Goal: Transaction & Acquisition: Purchase product/service

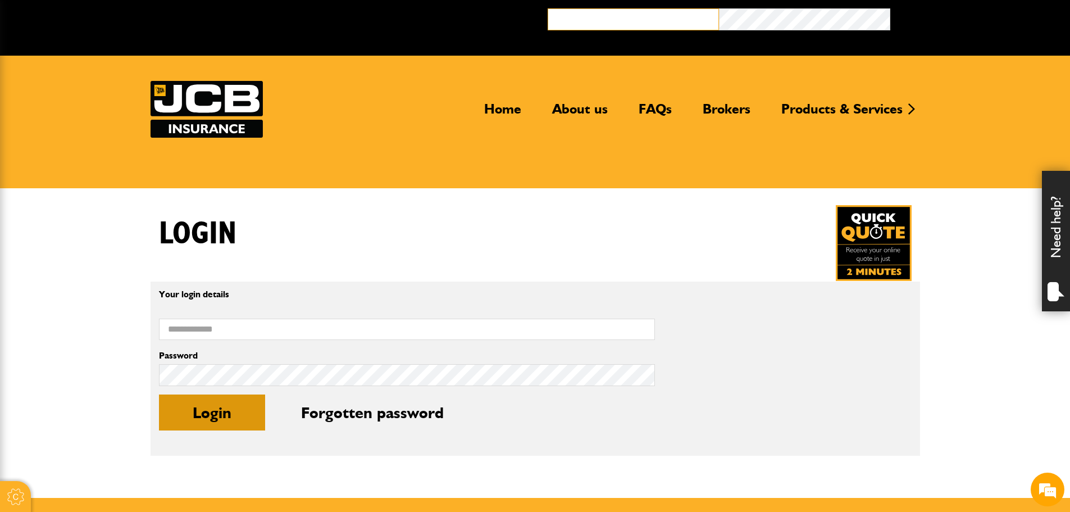
type input "**********"
click at [211, 416] on button "Login" at bounding box center [212, 412] width 106 height 36
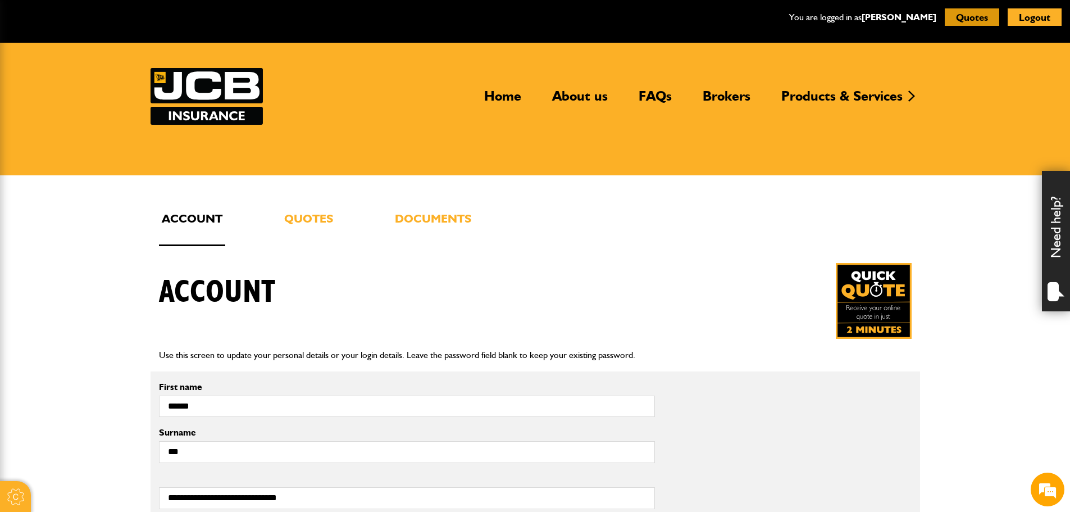
click at [985, 16] on button "Quotes" at bounding box center [972, 16] width 54 height 17
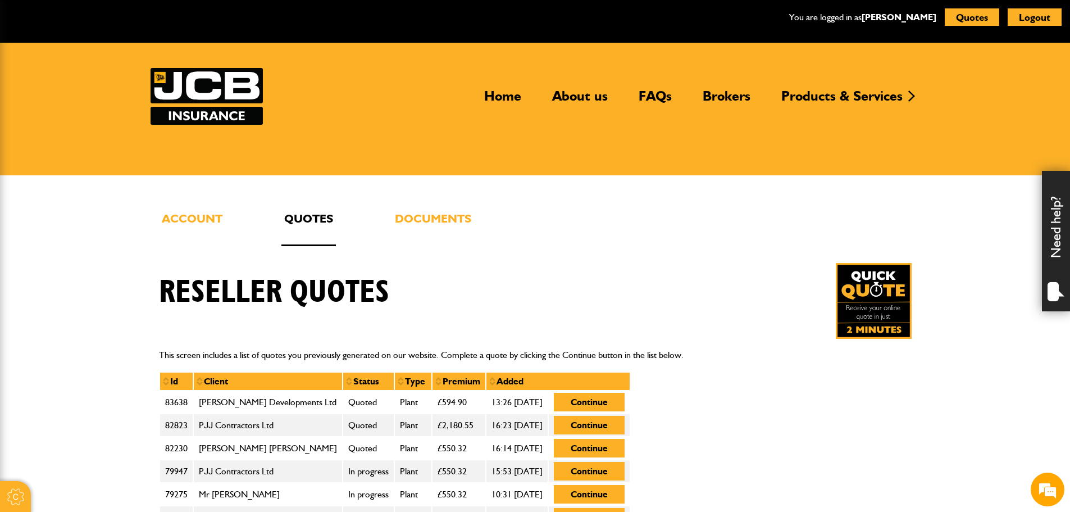
click at [300, 221] on link "Quotes" at bounding box center [308, 227] width 54 height 37
click at [961, 17] on button "Quotes" at bounding box center [972, 16] width 54 height 17
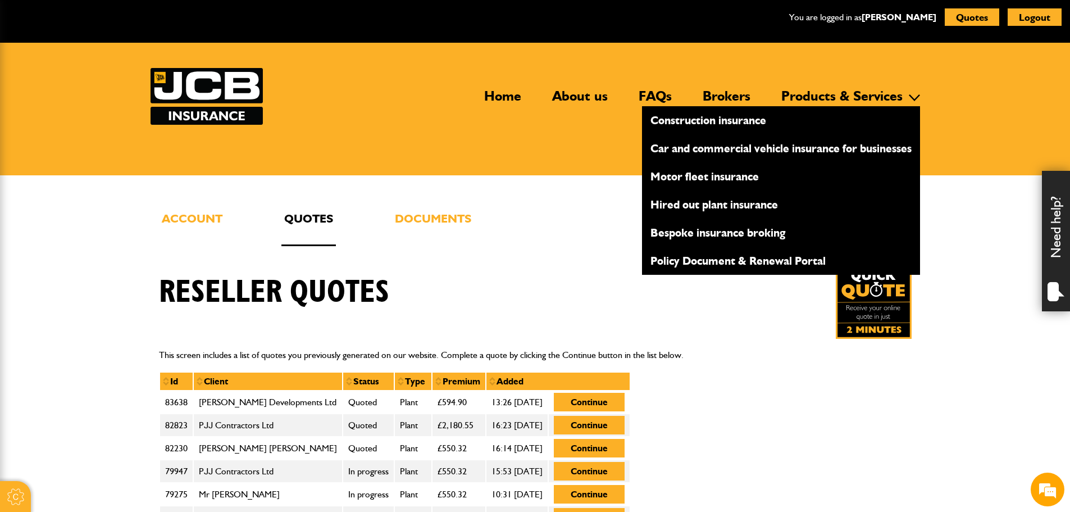
click at [688, 117] on link "Construction insurance" at bounding box center [781, 120] width 278 height 19
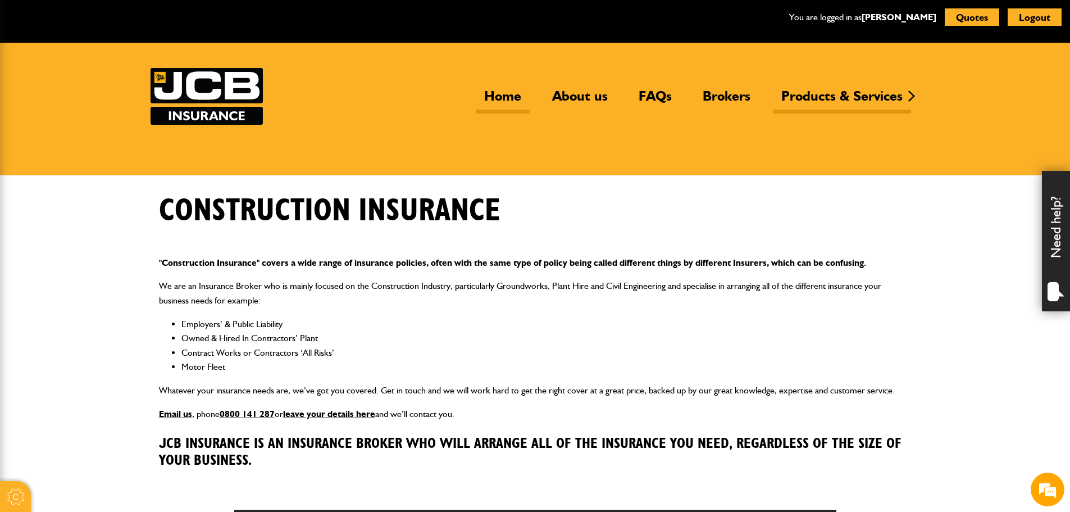
click at [512, 92] on link "Home" at bounding box center [503, 101] width 54 height 26
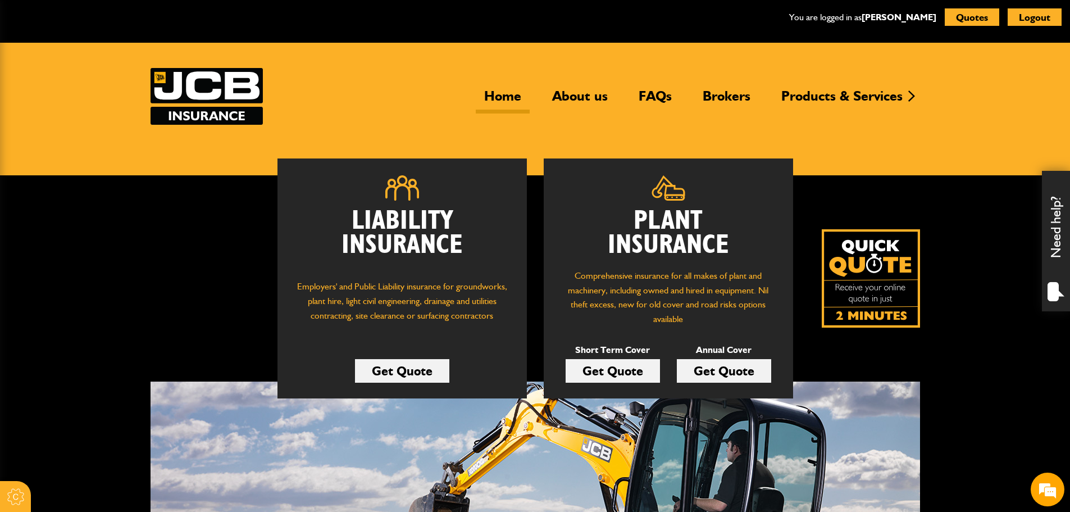
click at [730, 370] on link "Get Quote" at bounding box center [724, 371] width 94 height 24
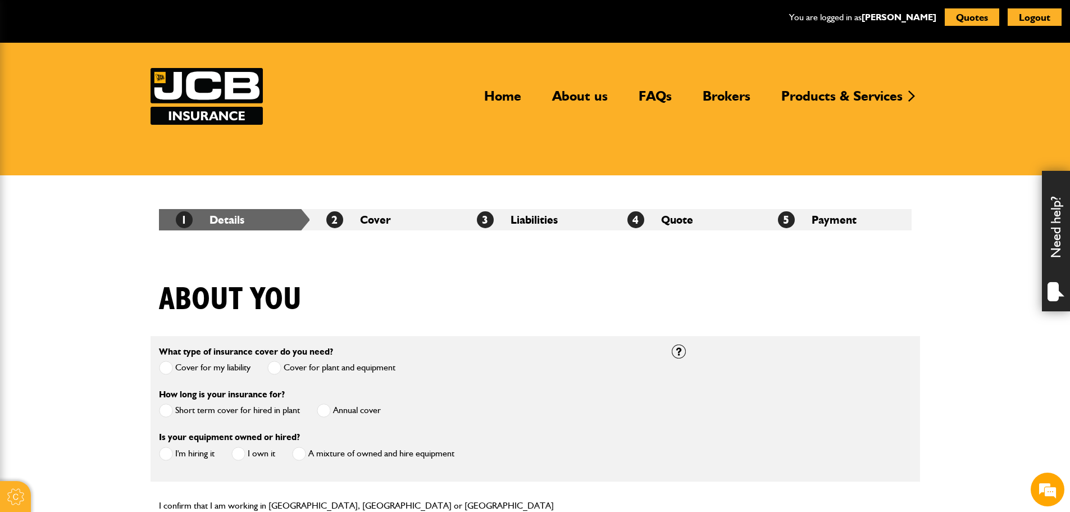
click at [321, 413] on span at bounding box center [324, 410] width 14 height 14
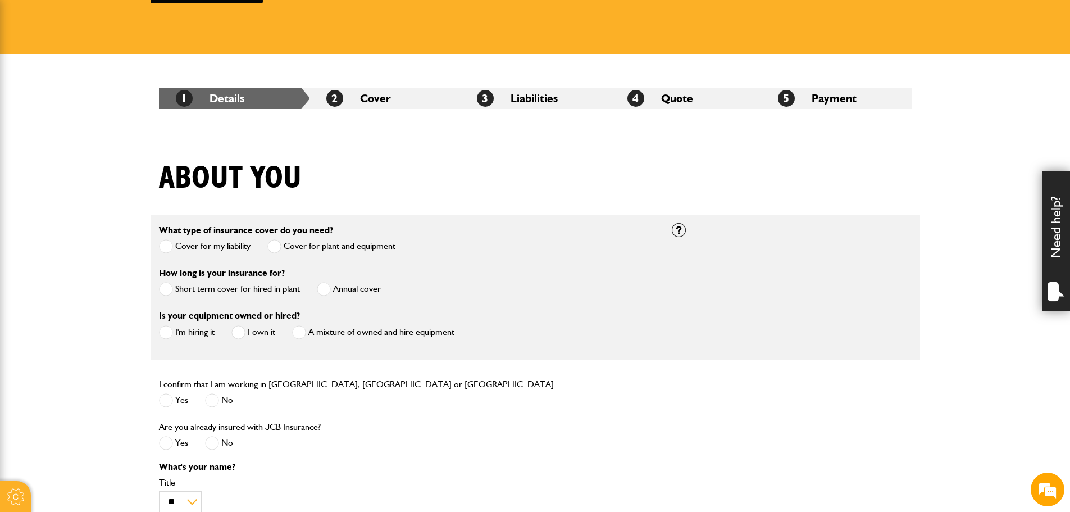
scroll to position [225, 0]
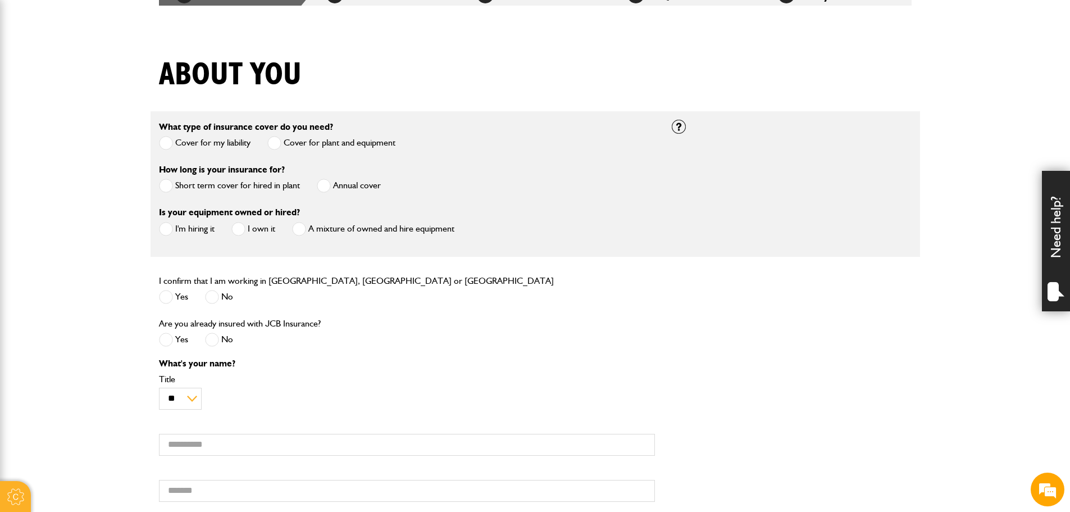
click at [171, 230] on span at bounding box center [166, 229] width 14 height 14
click at [168, 297] on span at bounding box center [166, 297] width 14 height 14
click at [215, 341] on span at bounding box center [212, 339] width 14 height 14
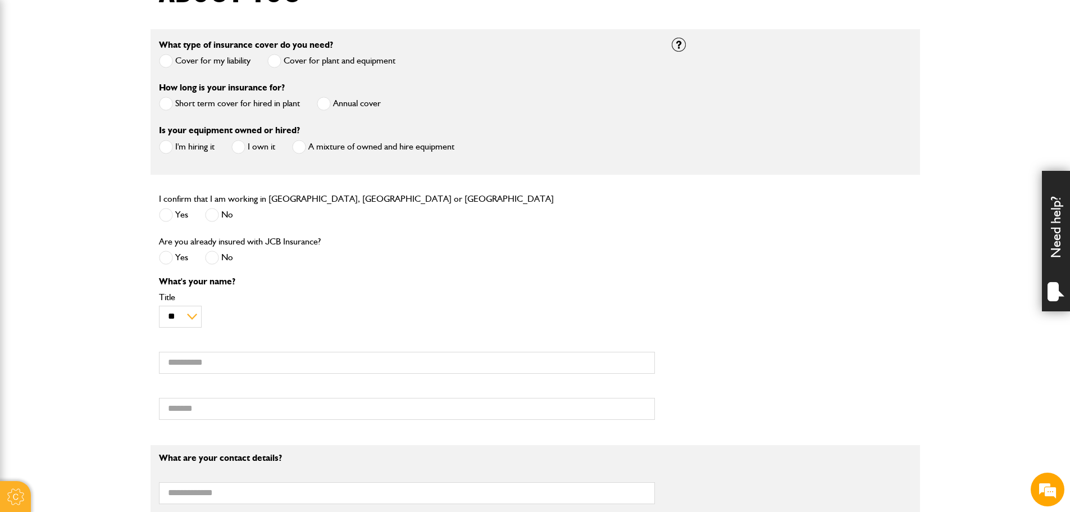
scroll to position [449, 0]
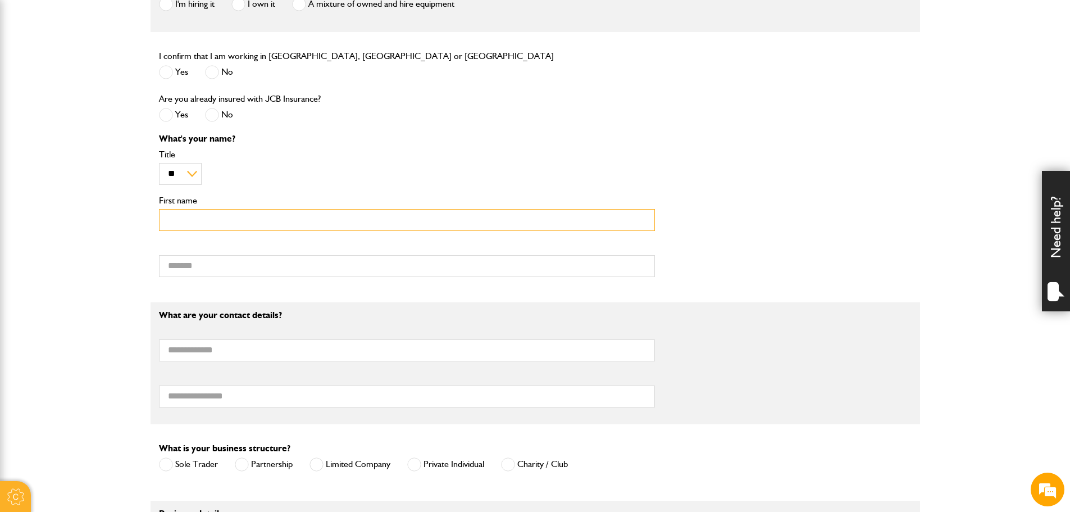
click at [183, 222] on input "First name" at bounding box center [407, 220] width 496 height 22
type input "******"
click at [191, 265] on input "Surname" at bounding box center [407, 266] width 496 height 22
type input "*******"
click at [203, 352] on input "Email address" at bounding box center [407, 350] width 496 height 22
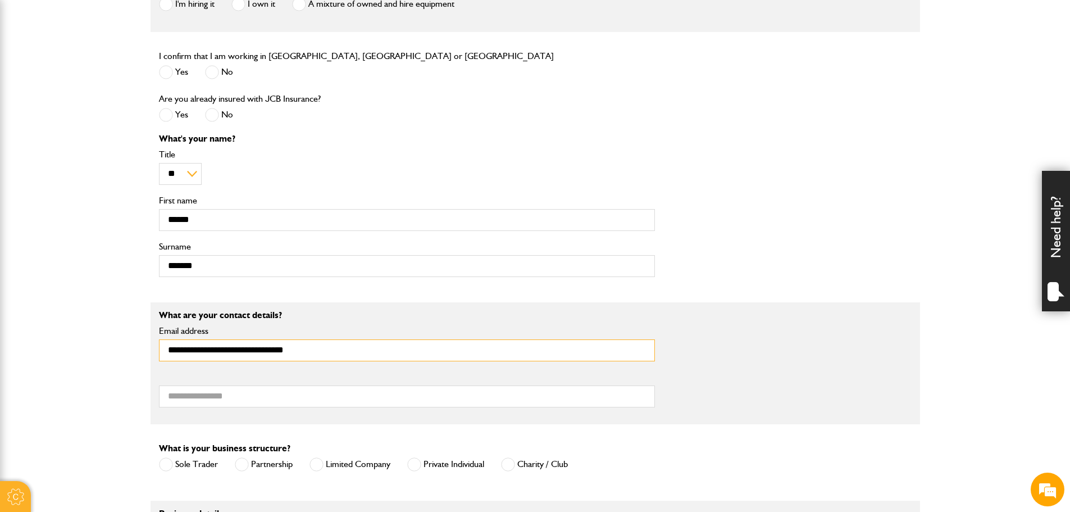
type input "**********"
click at [209, 401] on input "Telephone number" at bounding box center [407, 396] width 496 height 22
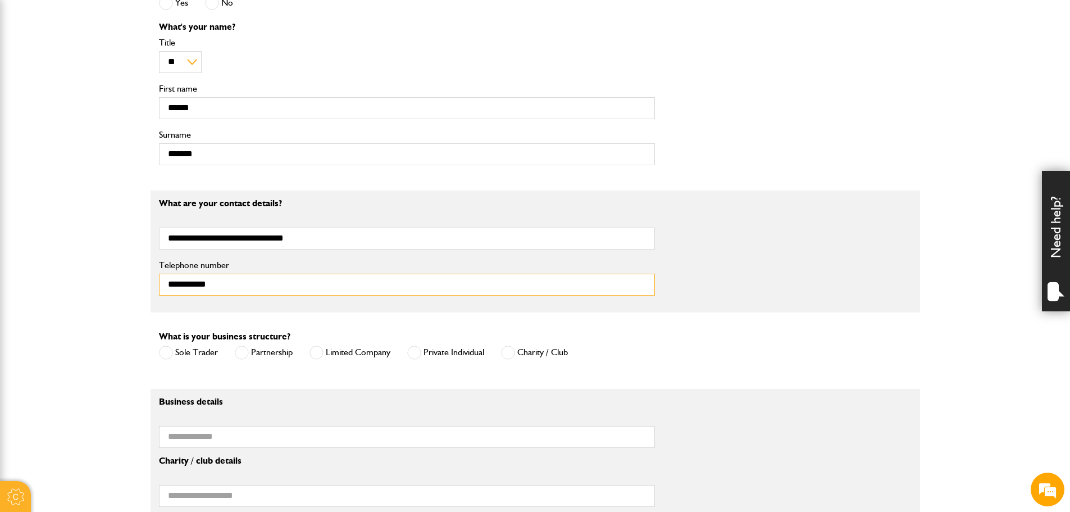
scroll to position [562, 0]
type input "**********"
click at [318, 356] on span at bounding box center [316, 352] width 14 height 14
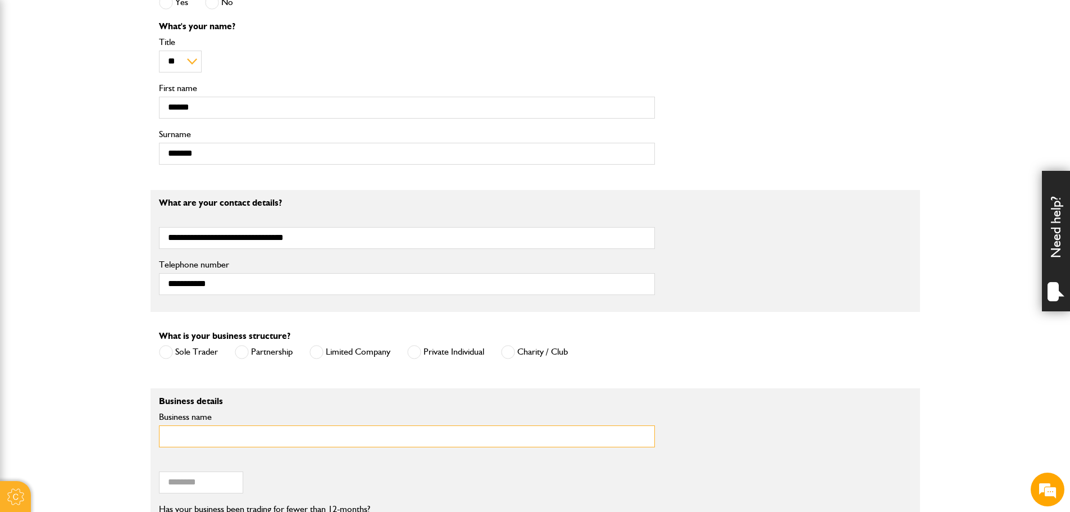
click at [208, 437] on input "Business name" at bounding box center [407, 436] width 496 height 22
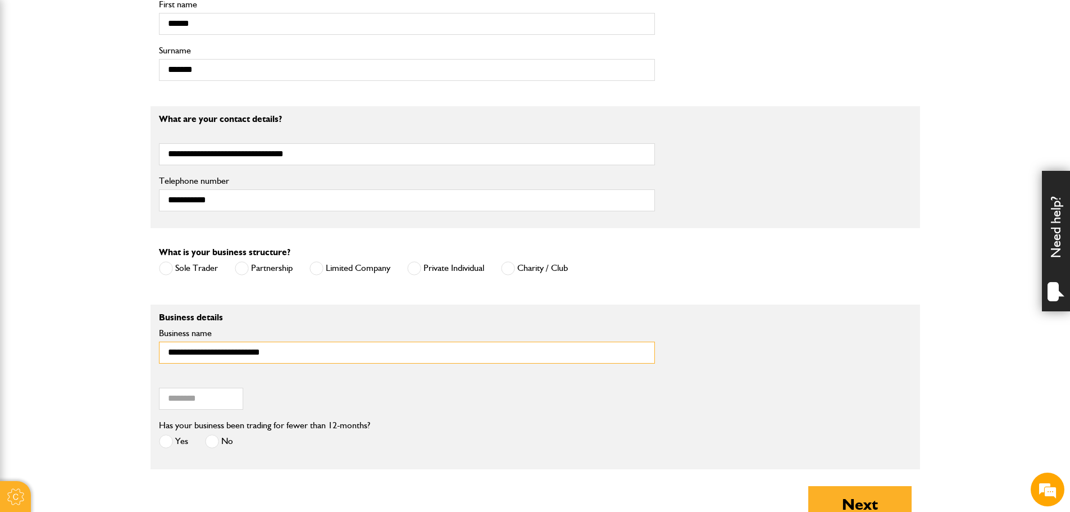
scroll to position [730, 0]
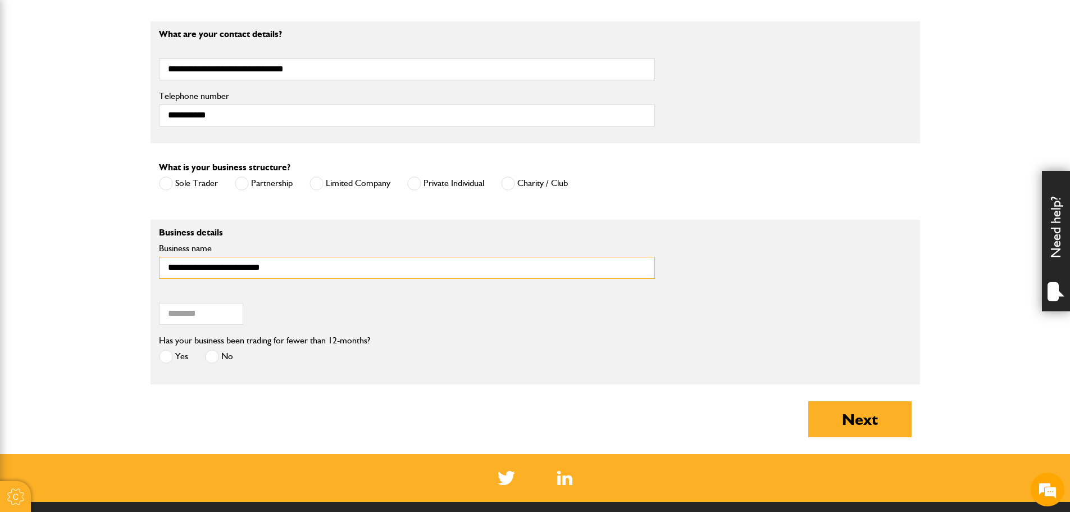
type input "**********"
click at [194, 314] on input "Postcode of your correspondence address" at bounding box center [201, 314] width 84 height 22
type input "********"
click at [211, 363] on span at bounding box center [212, 356] width 14 height 14
click at [870, 413] on button "Next" at bounding box center [859, 419] width 103 height 36
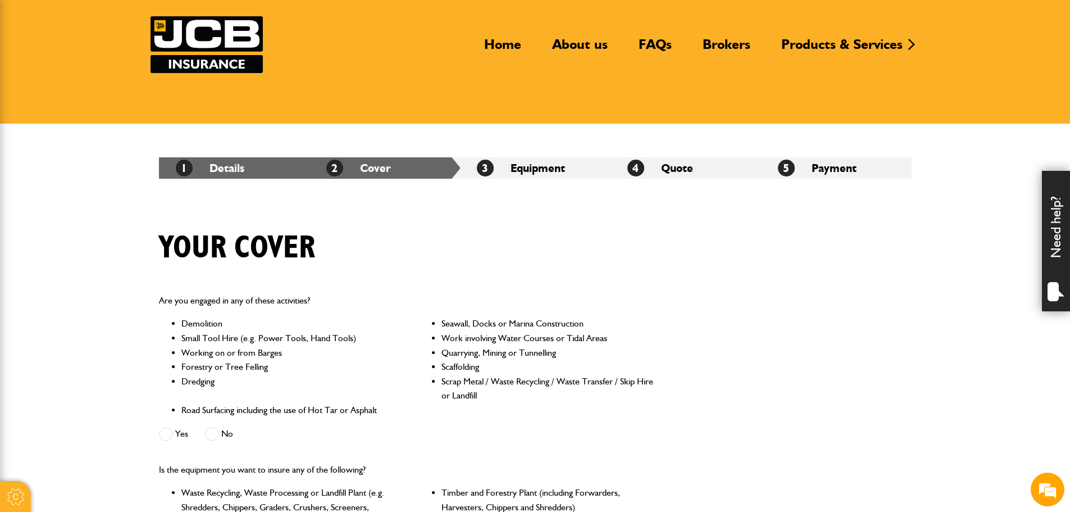
scroll to position [112, 0]
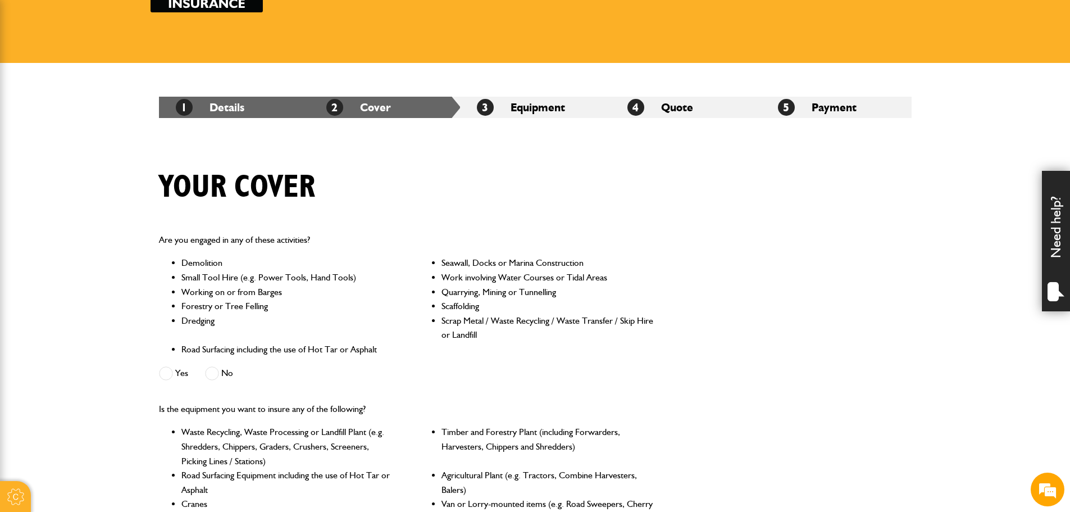
click at [170, 373] on span at bounding box center [166, 373] width 14 height 14
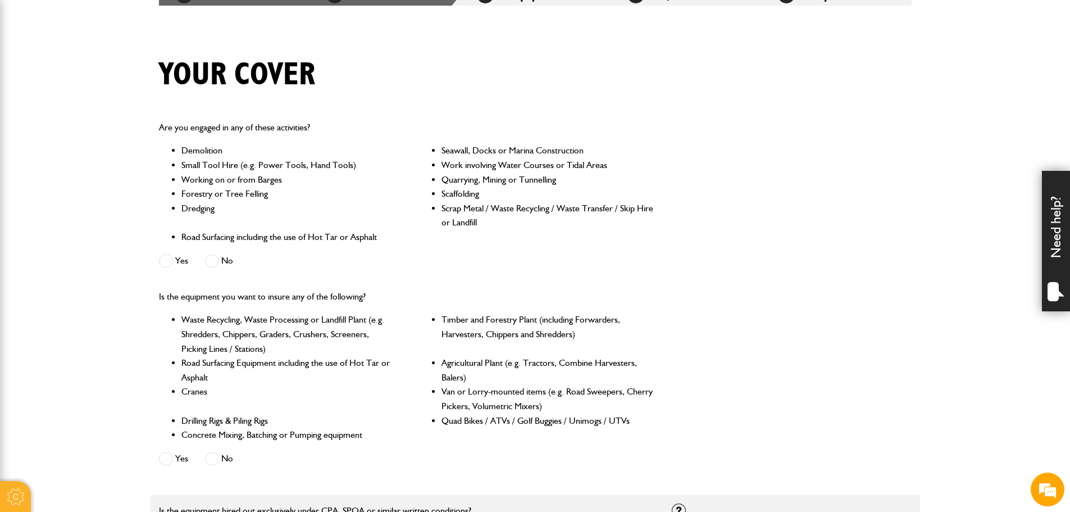
scroll to position [337, 0]
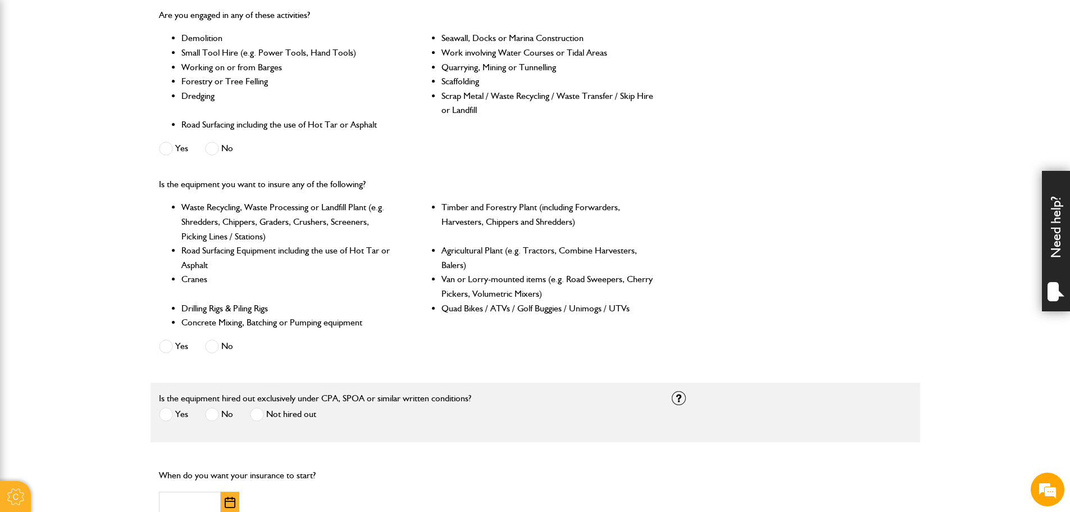
click at [205, 345] on span at bounding box center [212, 346] width 14 height 14
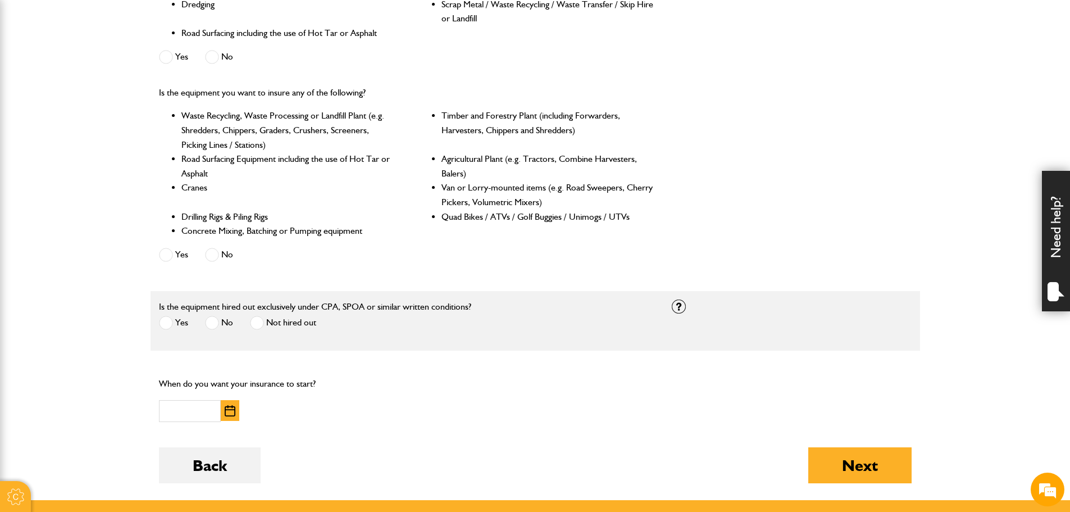
scroll to position [505, 0]
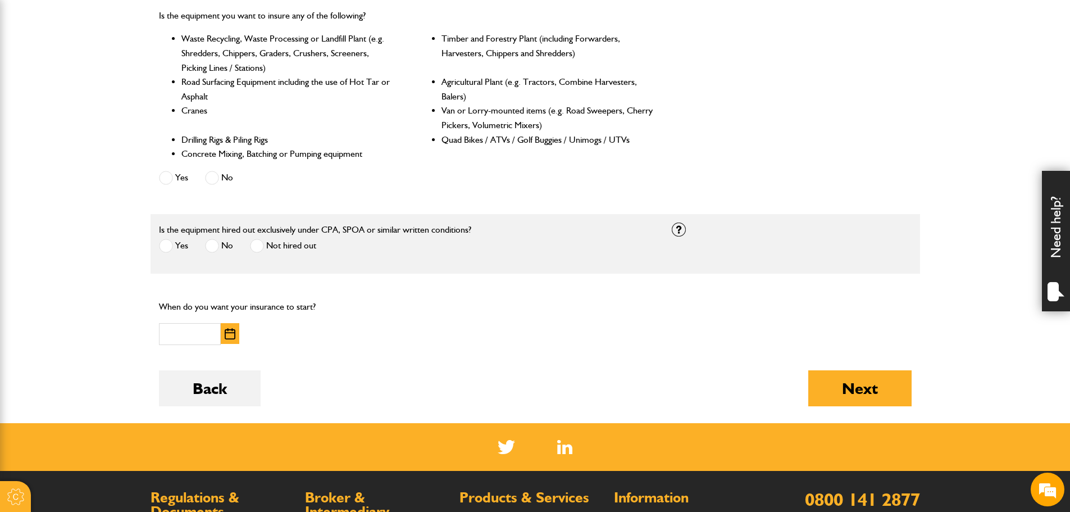
click at [168, 249] on span at bounding box center [166, 246] width 14 height 14
click at [233, 335] on img "button" at bounding box center [230, 333] width 11 height 11
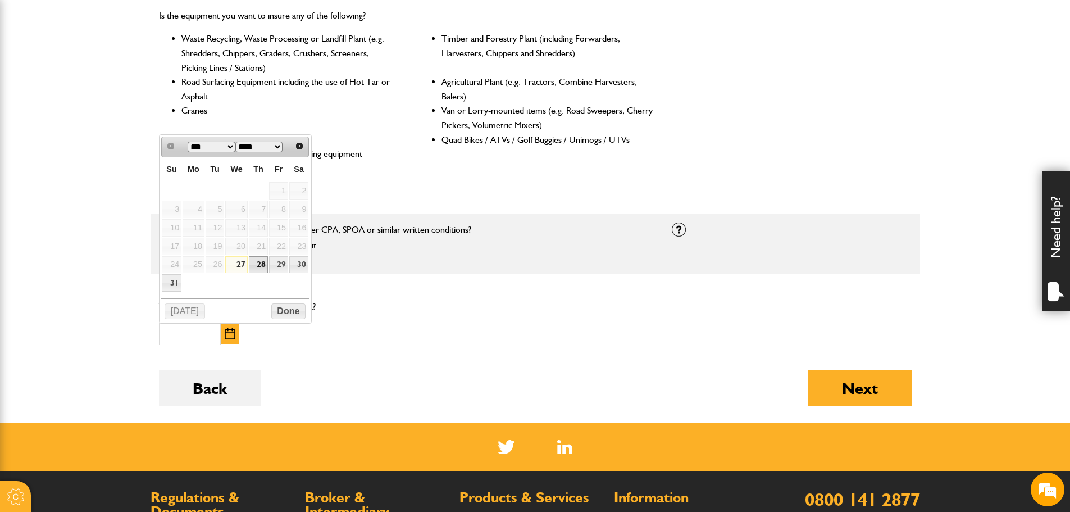
click at [257, 265] on link "28" at bounding box center [258, 264] width 19 height 17
type input "**********"
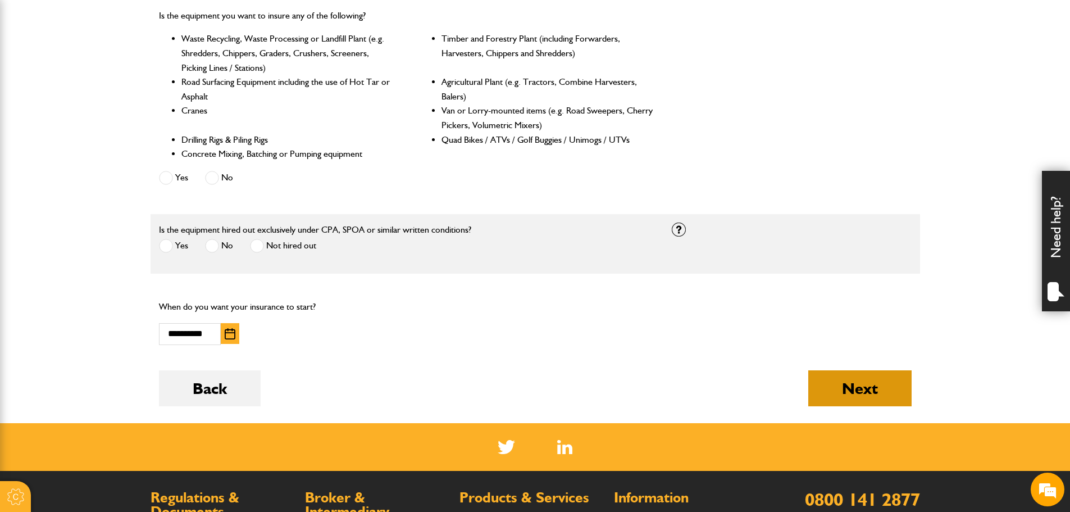
click at [868, 387] on button "Next" at bounding box center [859, 388] width 103 height 36
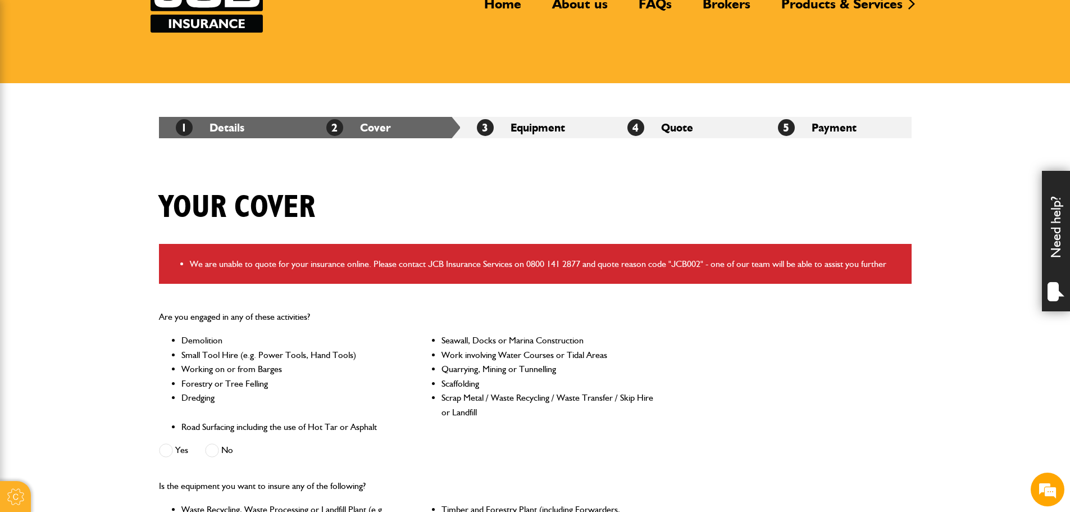
scroll to position [225, 0]
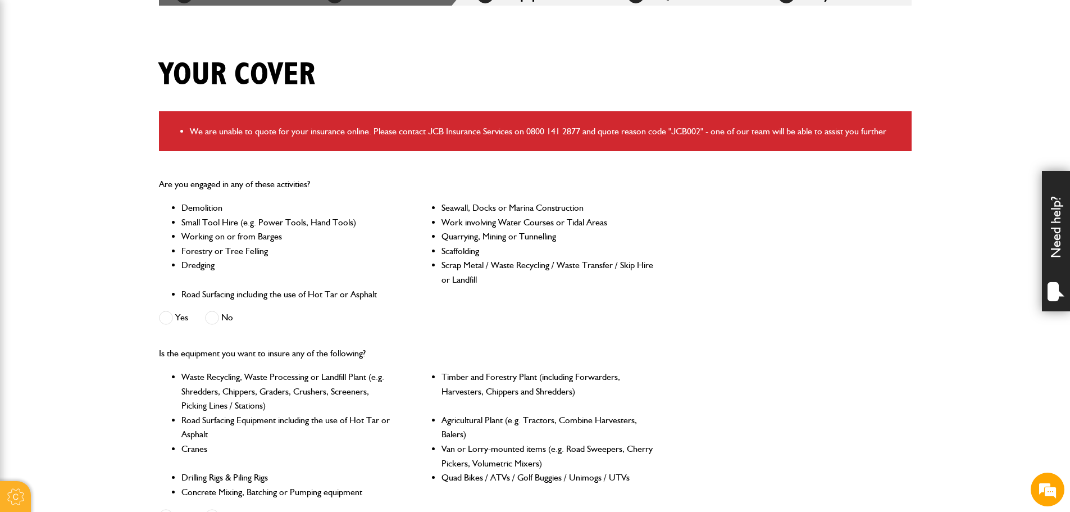
click at [221, 319] on label "No" at bounding box center [219, 318] width 28 height 14
click at [174, 316] on label "Yes" at bounding box center [173, 318] width 29 height 14
